Goal: Task Accomplishment & Management: Use online tool/utility

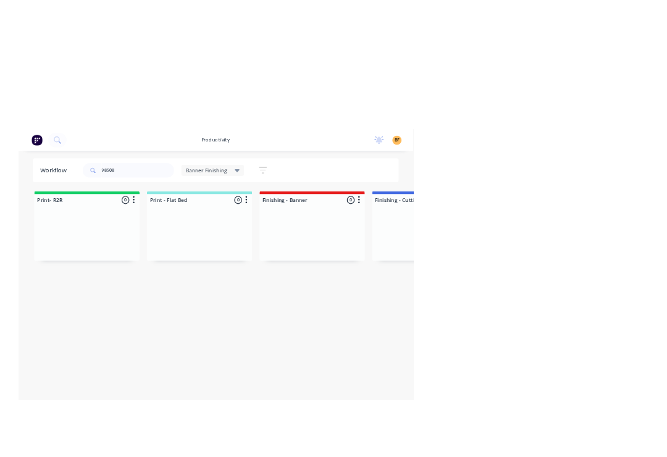
scroll to position [0, 252]
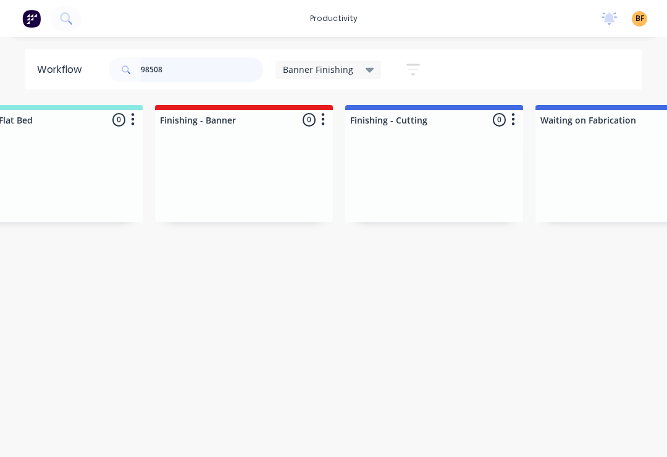
click at [228, 72] on input "98508" at bounding box center [202, 69] width 122 height 25
type input "9"
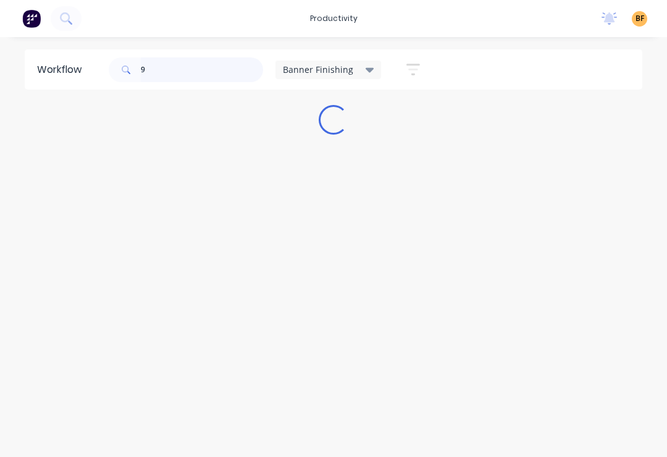
scroll to position [0, 0]
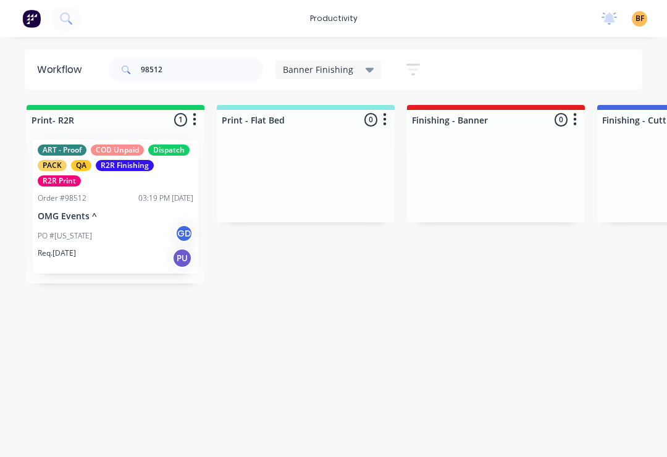
click at [137, 249] on div "Req. [DATE] PU" at bounding box center [116, 258] width 156 height 21
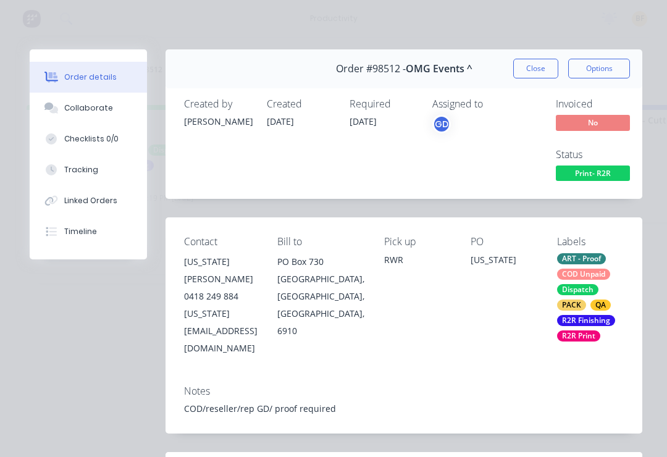
click at [94, 172] on div "Tracking" at bounding box center [81, 169] width 34 height 11
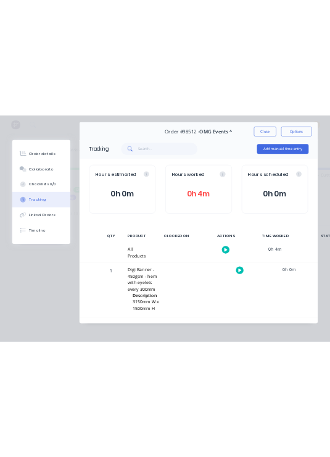
scroll to position [36, 0]
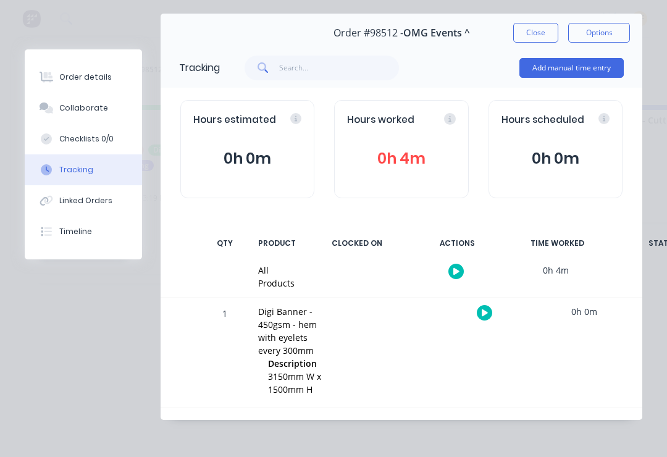
click at [484, 311] on icon "button" at bounding box center [485, 312] width 6 height 7
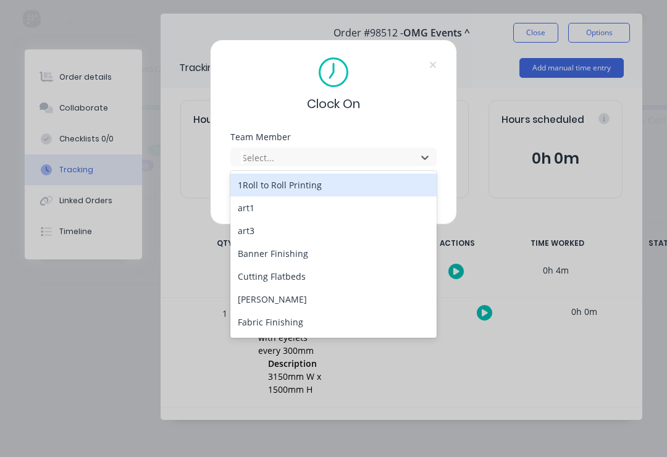
click at [287, 259] on div "Banner Finishing" at bounding box center [333, 253] width 206 height 23
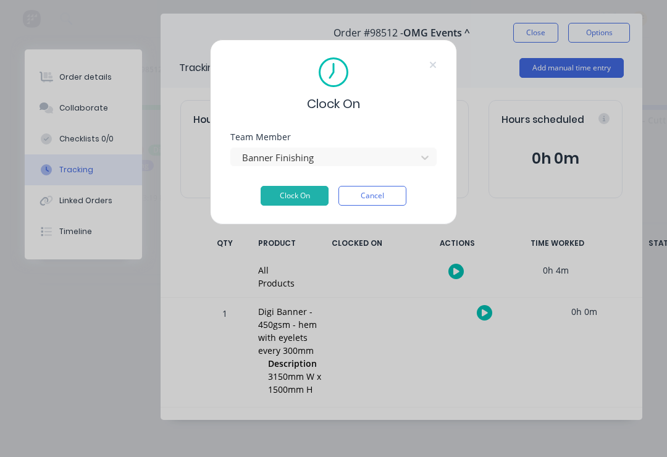
click at [300, 194] on button "Clock On" at bounding box center [295, 196] width 68 height 20
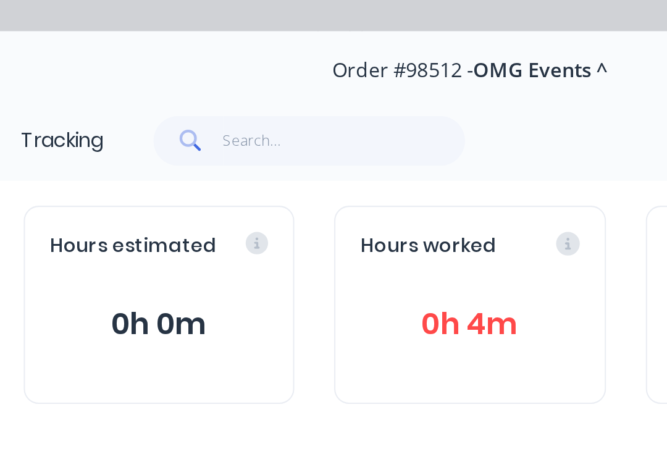
scroll to position [33, 0]
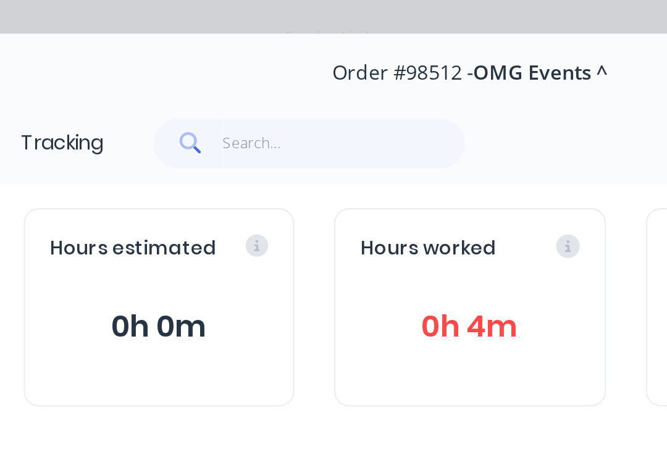
click at [180, 187] on div "Hours estimated 0h 0m" at bounding box center [247, 152] width 134 height 98
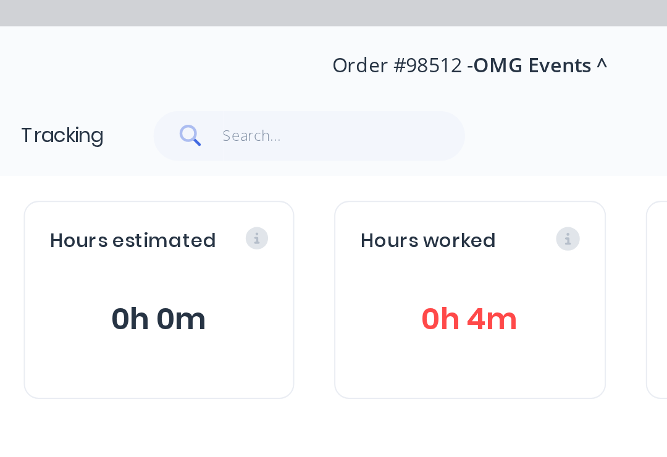
scroll to position [36, 0]
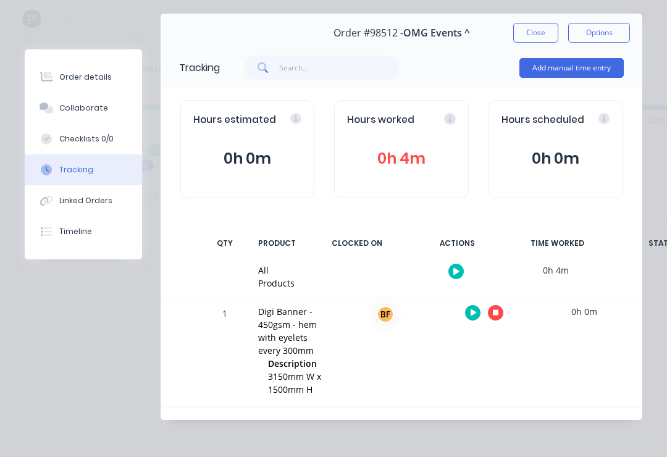
click at [548, 39] on button "Close" at bounding box center [535, 33] width 45 height 20
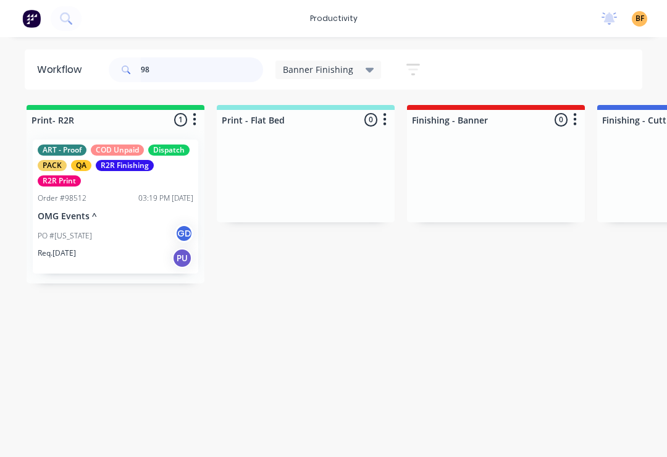
type input "9"
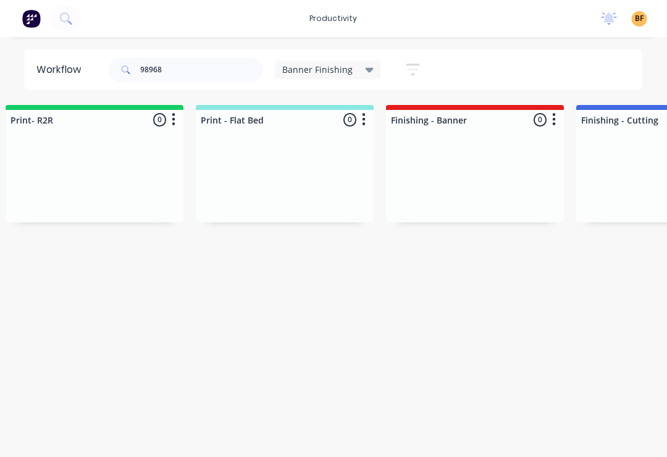
scroll to position [0, 0]
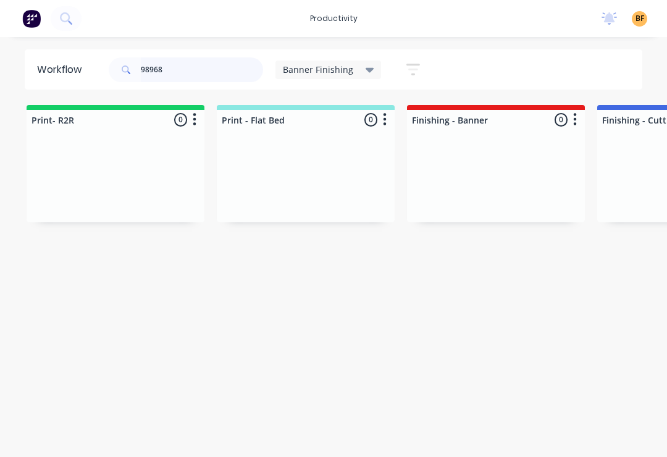
click at [191, 75] on input "98968" at bounding box center [202, 69] width 122 height 25
type input "94968"
click at [365, 78] on div "Banner Finishing" at bounding box center [329, 70] width 106 height 19
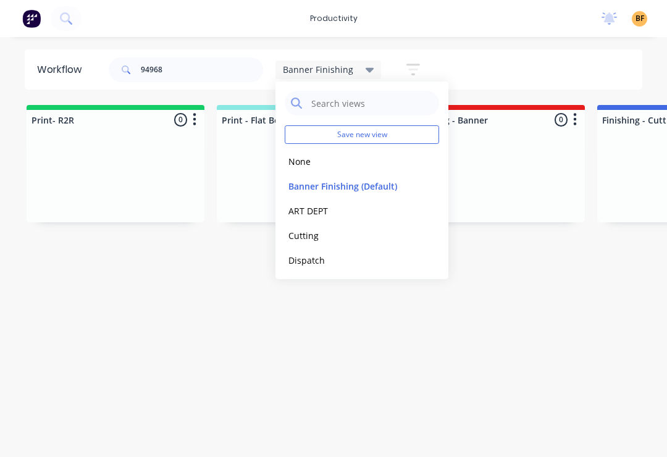
click at [309, 167] on button "None" at bounding box center [351, 161] width 132 height 14
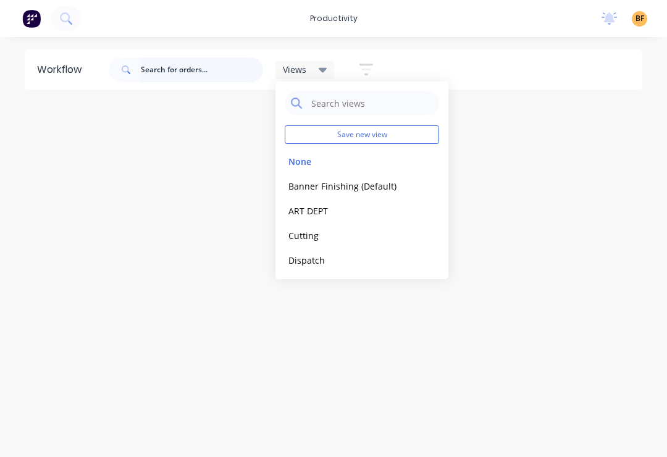
click at [226, 68] on input "text" at bounding box center [202, 69] width 122 height 25
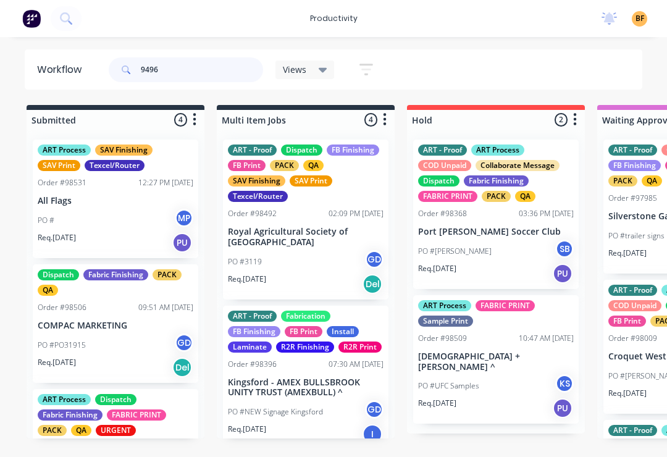
type input "94968"
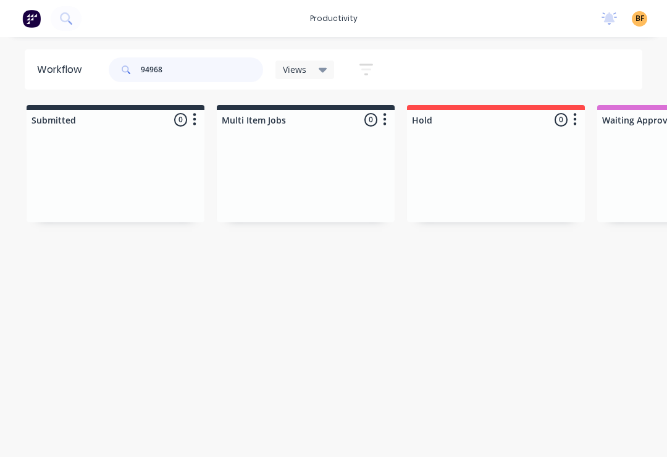
click at [208, 81] on input "94968" at bounding box center [202, 69] width 122 height 25
